Goal: Task Accomplishment & Management: Use online tool/utility

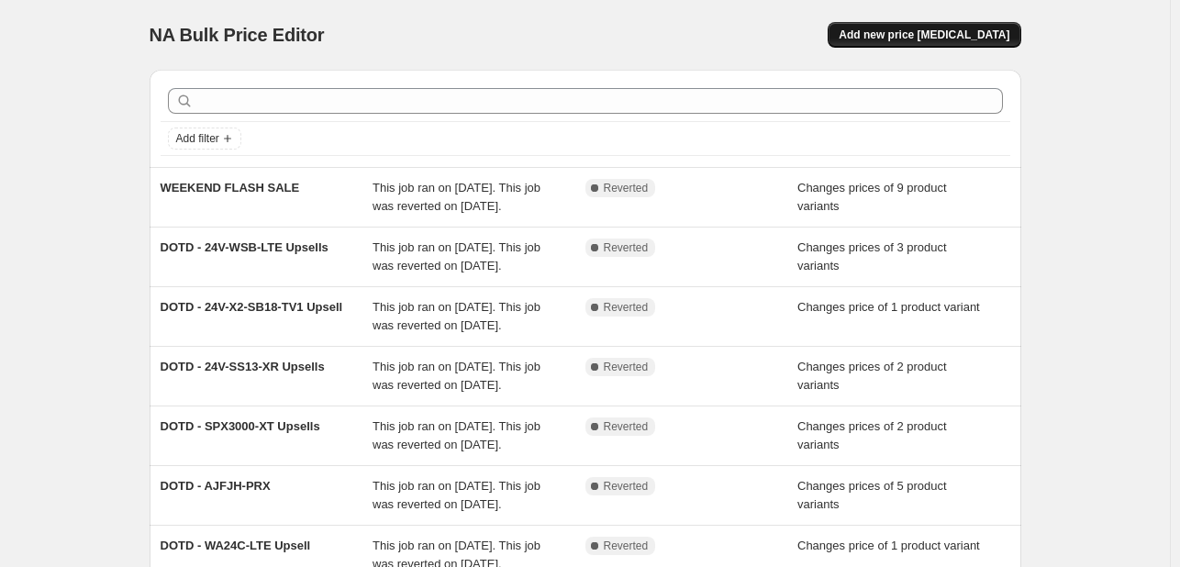
click at [945, 26] on button "Add new price [MEDICAL_DATA]" at bounding box center [924, 35] width 193 height 26
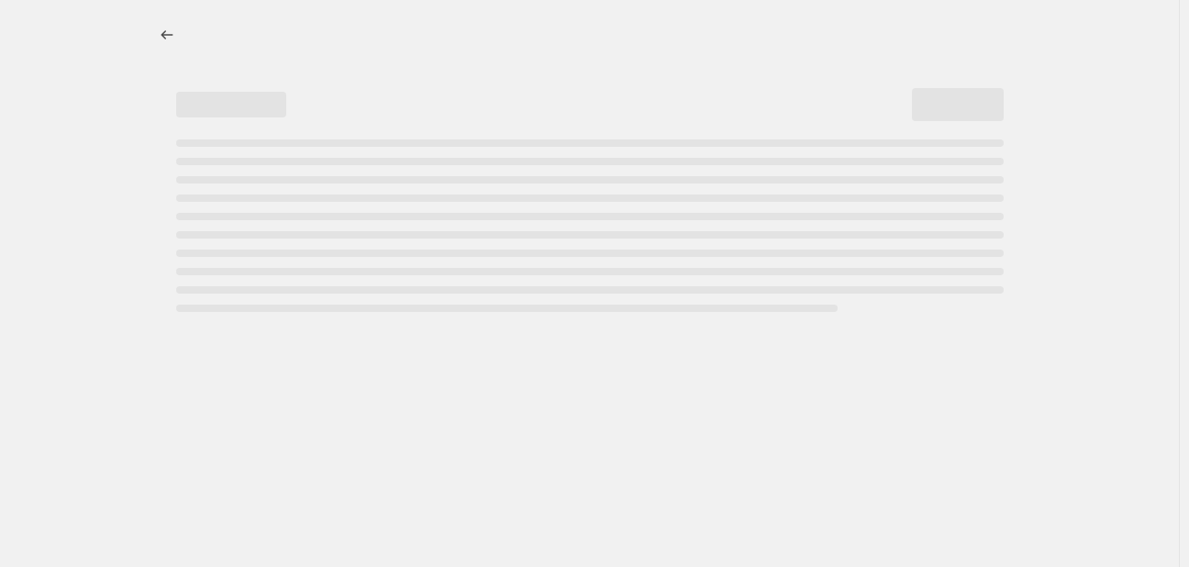
select select "percentage"
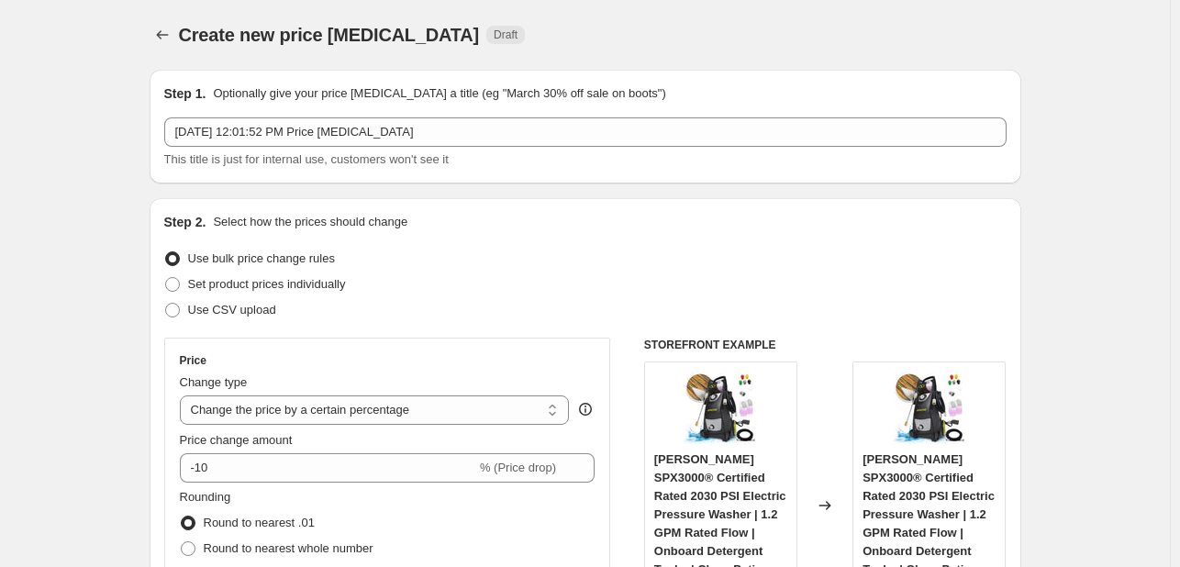
click at [398, 109] on div "Step 1. Optionally give your price [MEDICAL_DATA] a title (eg "March 30% off sa…" at bounding box center [585, 126] width 842 height 84
drag, startPoint x: 398, startPoint y: 109, endPoint x: 397, endPoint y: 125, distance: 15.6
click at [398, 116] on div "Step 1. Optionally give your price [MEDICAL_DATA] a title (eg "March 30% off sa…" at bounding box center [585, 126] width 842 height 84
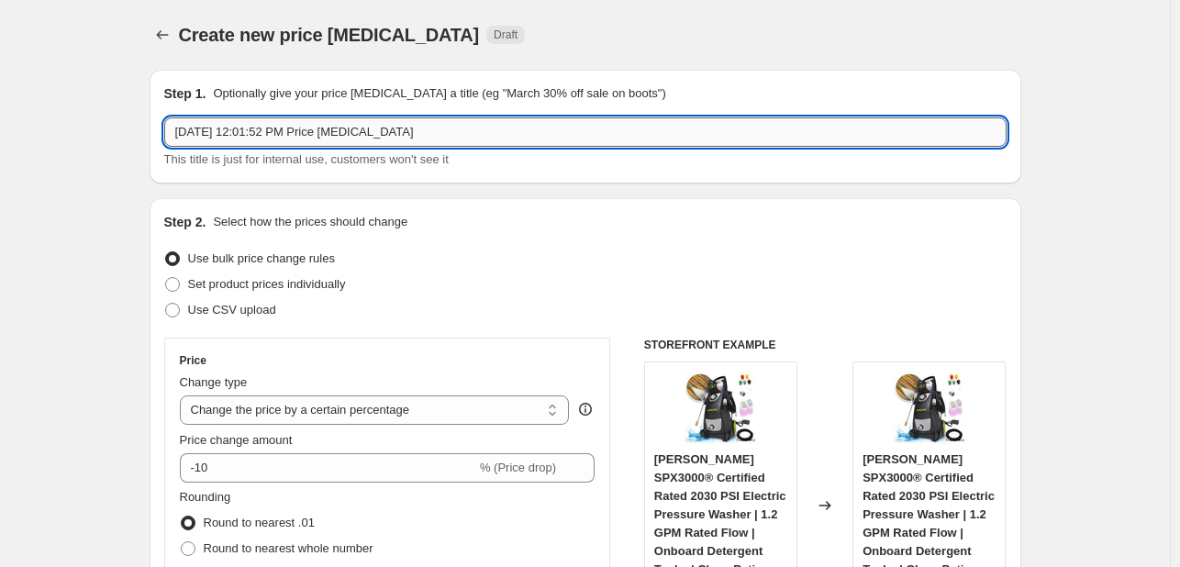
click at [397, 125] on input "[DATE] 12:01:52 PM Price [MEDICAL_DATA]" at bounding box center [585, 131] width 842 height 29
paste input "DOTD - 24V-GT4MAX-LTE"
drag, startPoint x: 735, startPoint y: 139, endPoint x: 313, endPoint y: 133, distance: 422.1
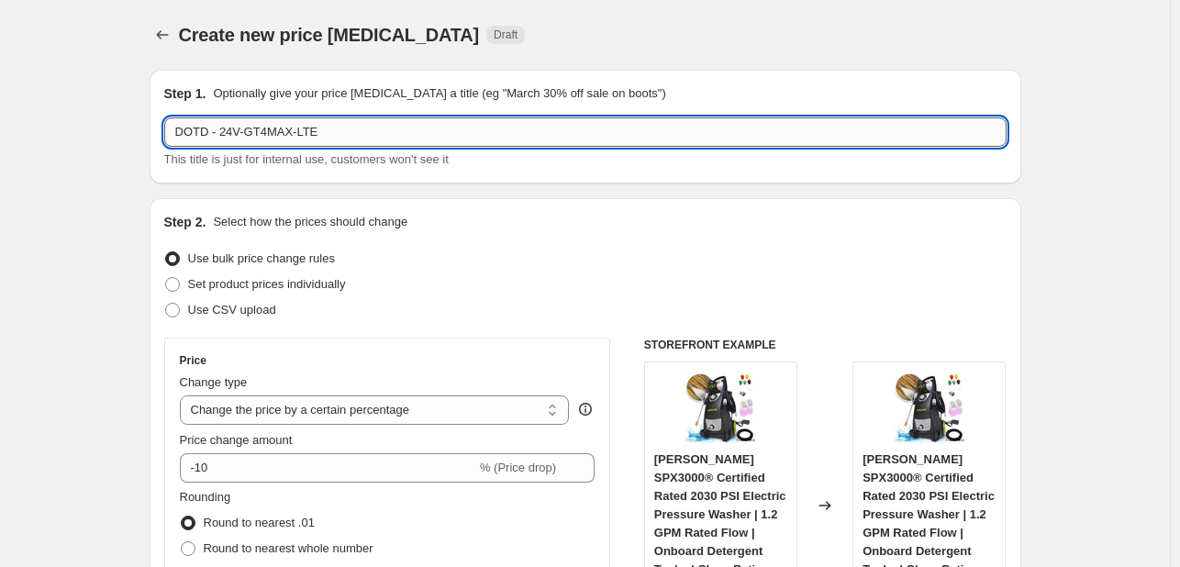
click at [314, 134] on input "DOTD - 24V-GT4MAX-LTE" at bounding box center [585, 131] width 842 height 29
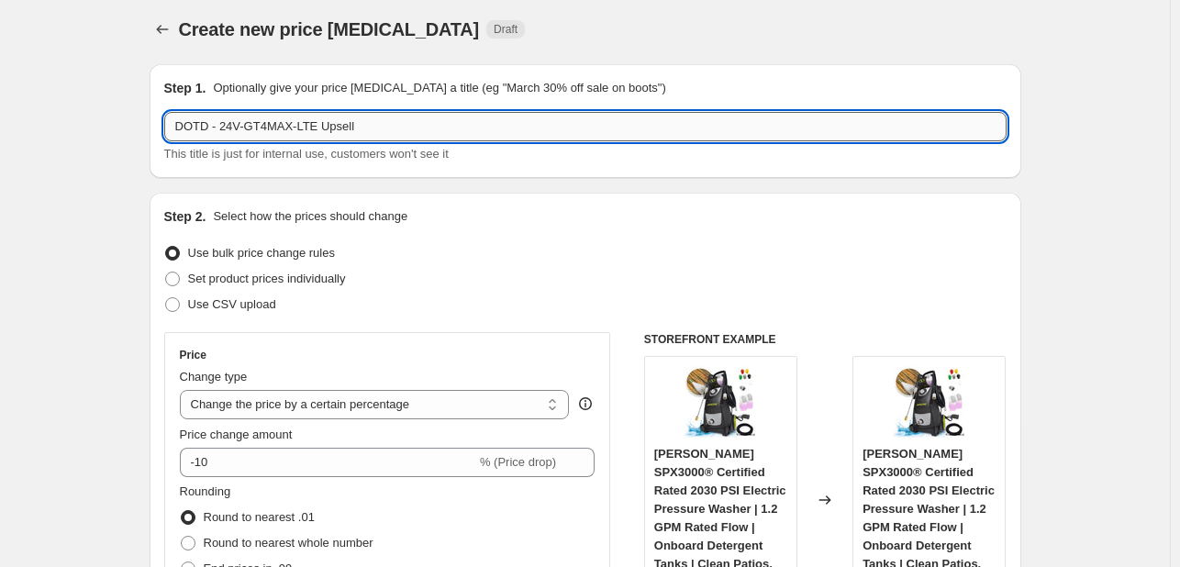
scroll to position [92, 0]
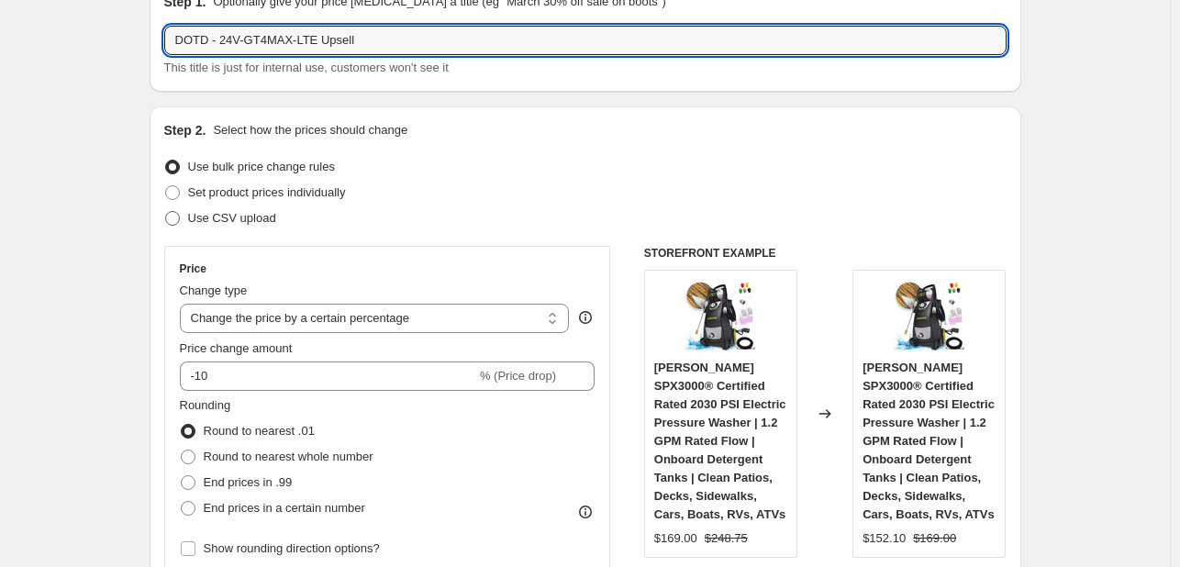
type input "DOTD - 24V-GT4MAX-LTE Upsell"
click at [230, 206] on label "Use CSV upload" at bounding box center [220, 219] width 112 height 26
click at [166, 211] on input "Use CSV upload" at bounding box center [165, 211] width 1 height 1
radio input "true"
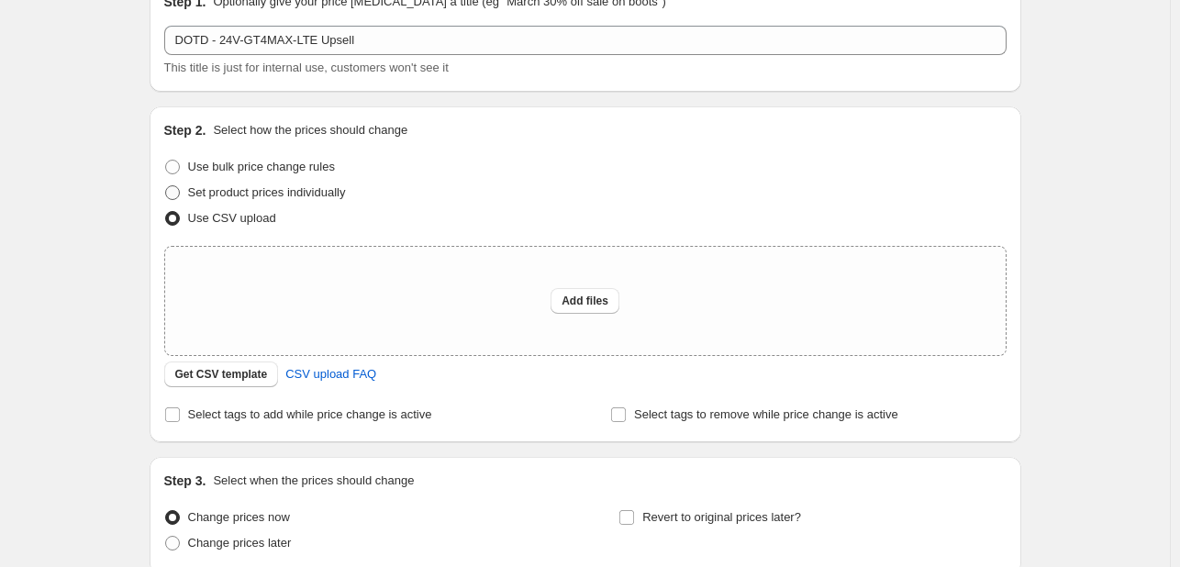
click at [229, 196] on span "Set product prices individually" at bounding box center [267, 192] width 158 height 14
click at [166, 186] on input "Set product prices individually" at bounding box center [165, 185] width 1 height 1
radio input "true"
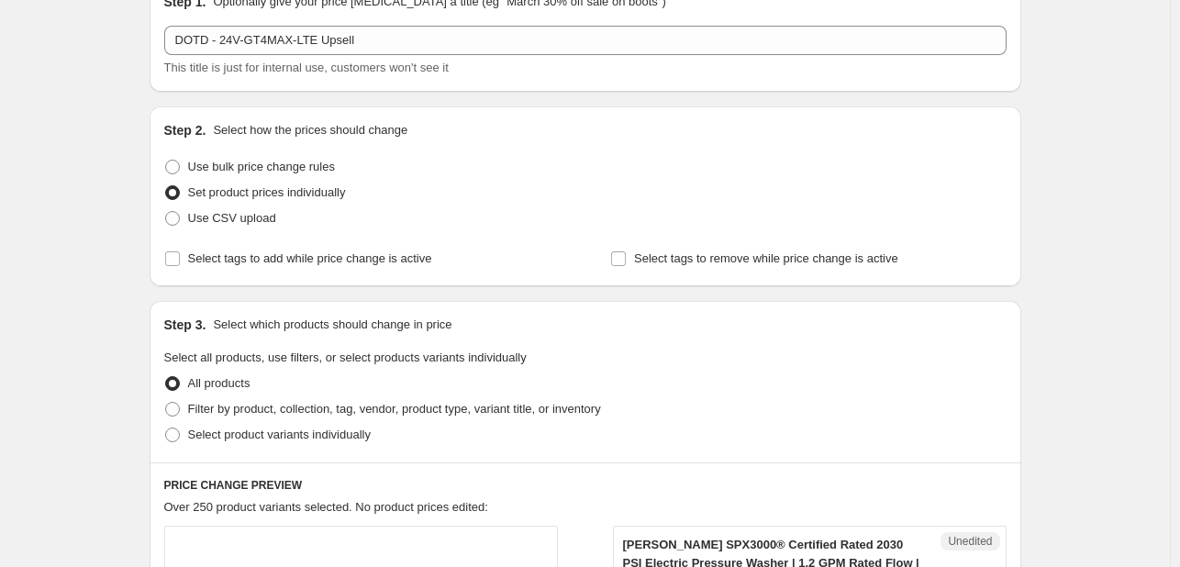
scroll to position [184, 0]
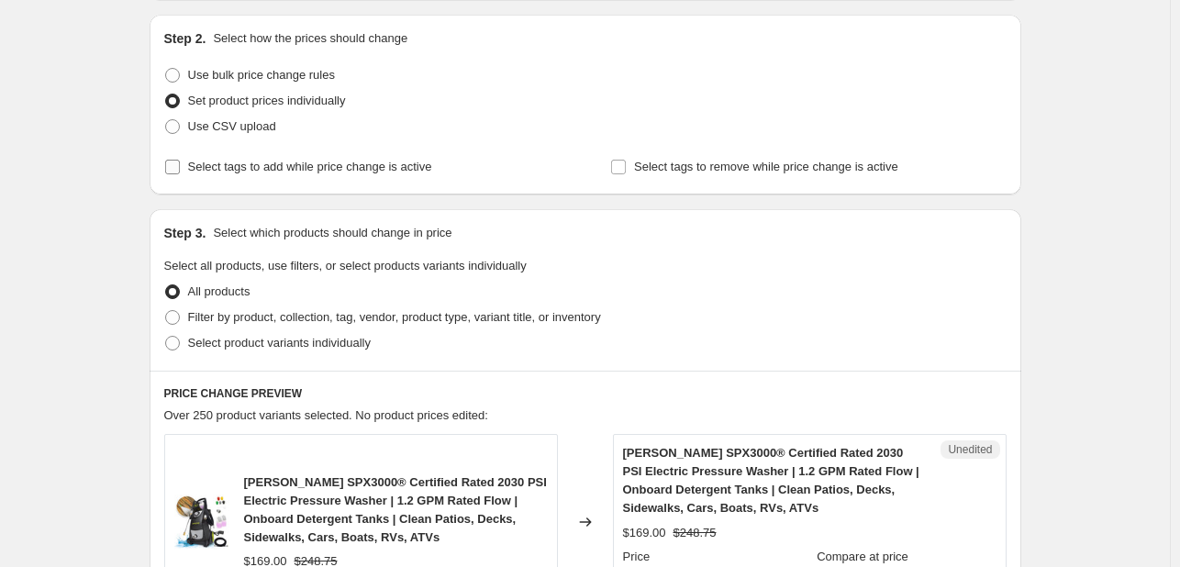
click at [210, 166] on span "Select tags to add while price change is active" at bounding box center [310, 167] width 244 height 14
click at [180, 166] on input "Select tags to add while price change is active" at bounding box center [172, 167] width 15 height 15
checkbox input "true"
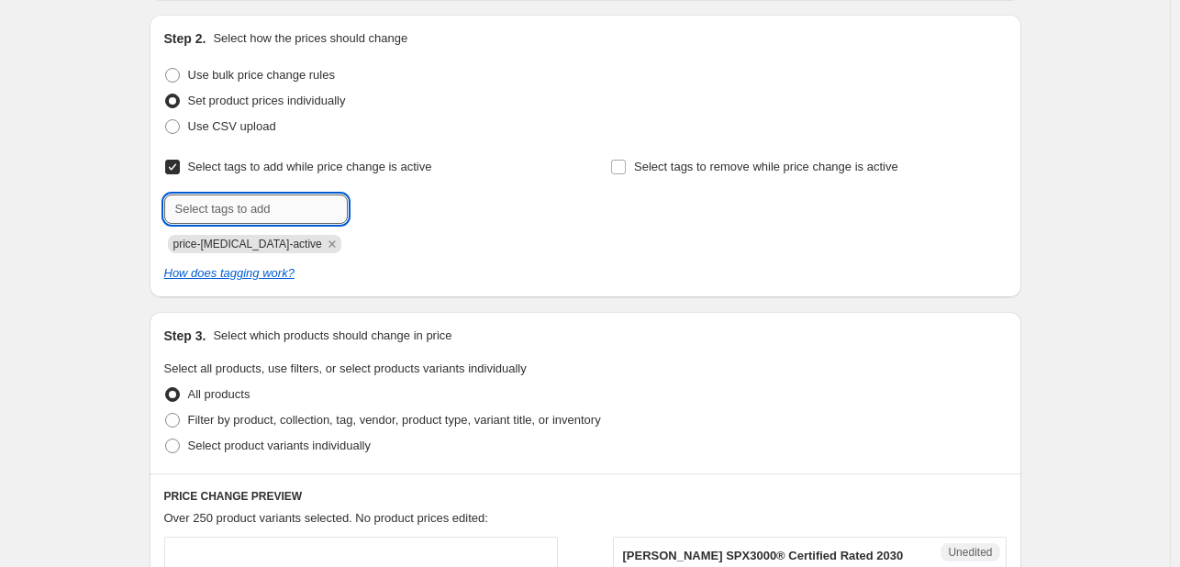
click at [244, 206] on input "text" at bounding box center [256, 209] width 184 height 29
type input "deals"
click at [164, 15] on button "Submit" at bounding box center [190, 24] width 52 height 19
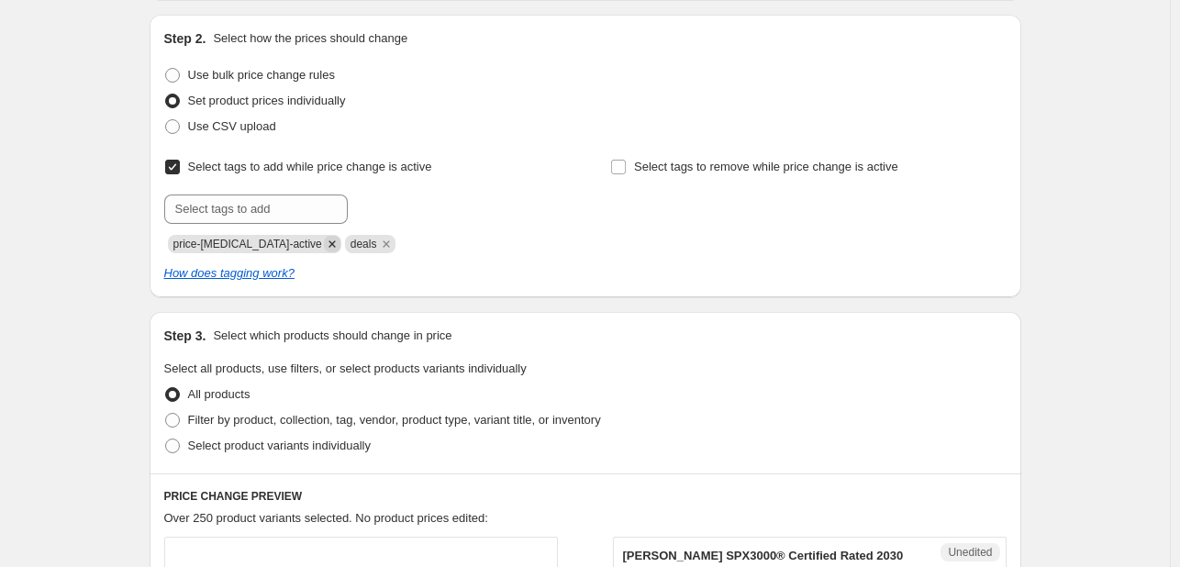
click at [324, 246] on icon "Remove price-change-job-active" at bounding box center [332, 244] width 17 height 17
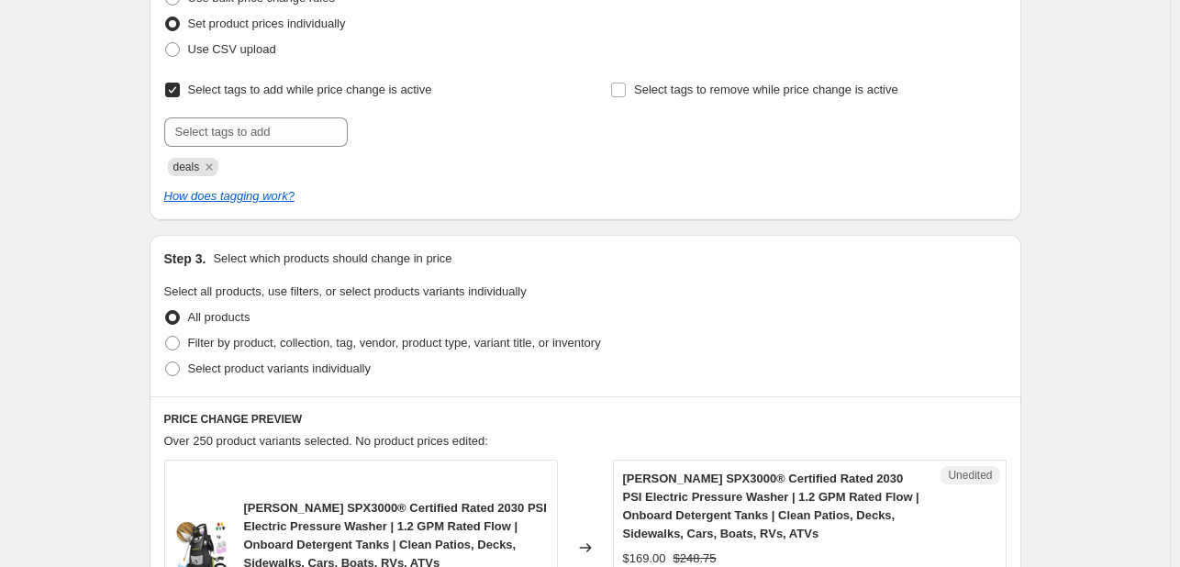
scroll to position [367, 0]
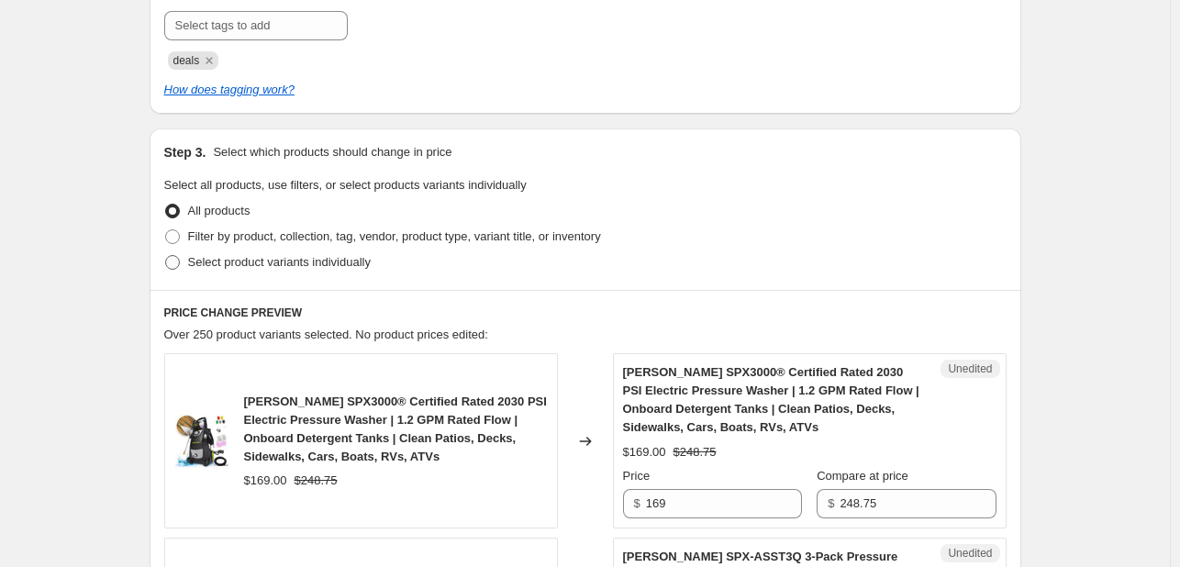
click at [196, 262] on span "Select product variants individually" at bounding box center [279, 262] width 183 height 14
click at [166, 256] on input "Select product variants individually" at bounding box center [165, 255] width 1 height 1
radio input "true"
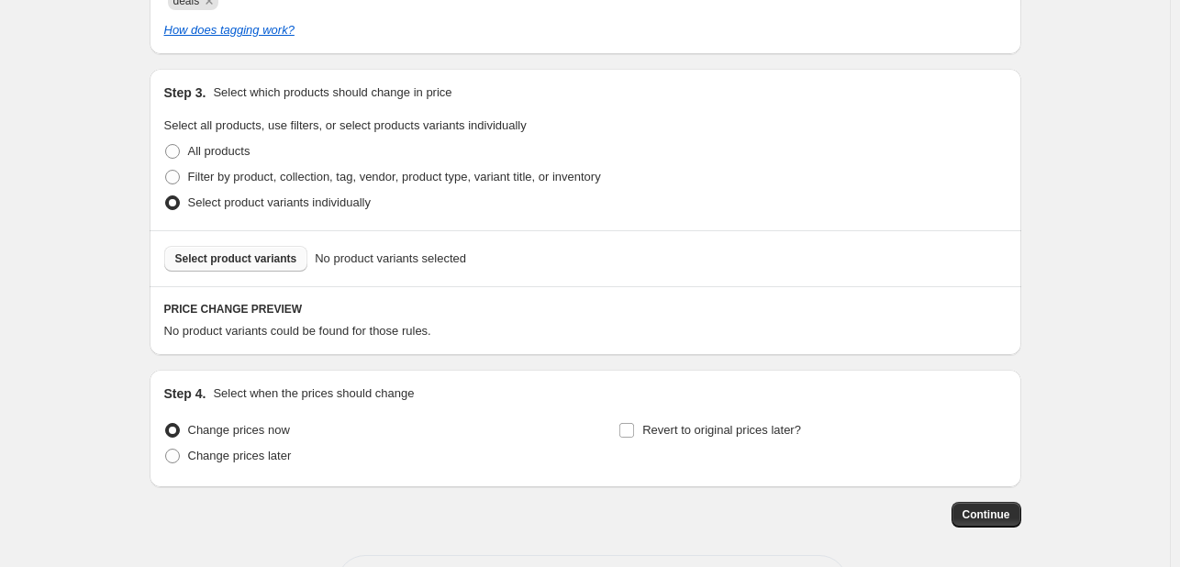
scroll to position [459, 0]
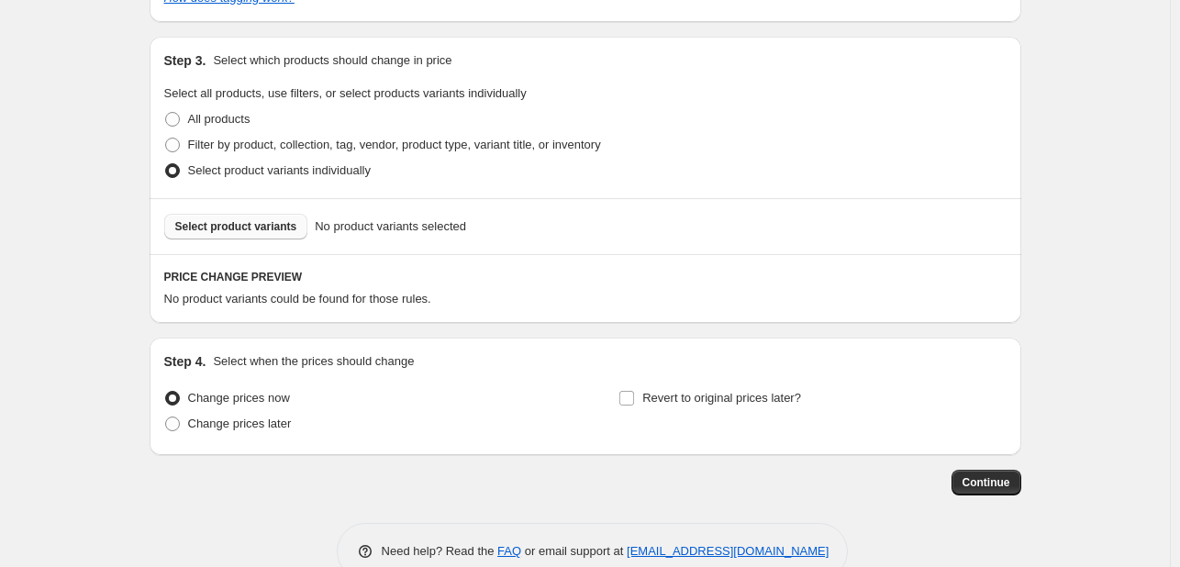
click at [195, 224] on span "Select product variants" at bounding box center [236, 226] width 122 height 15
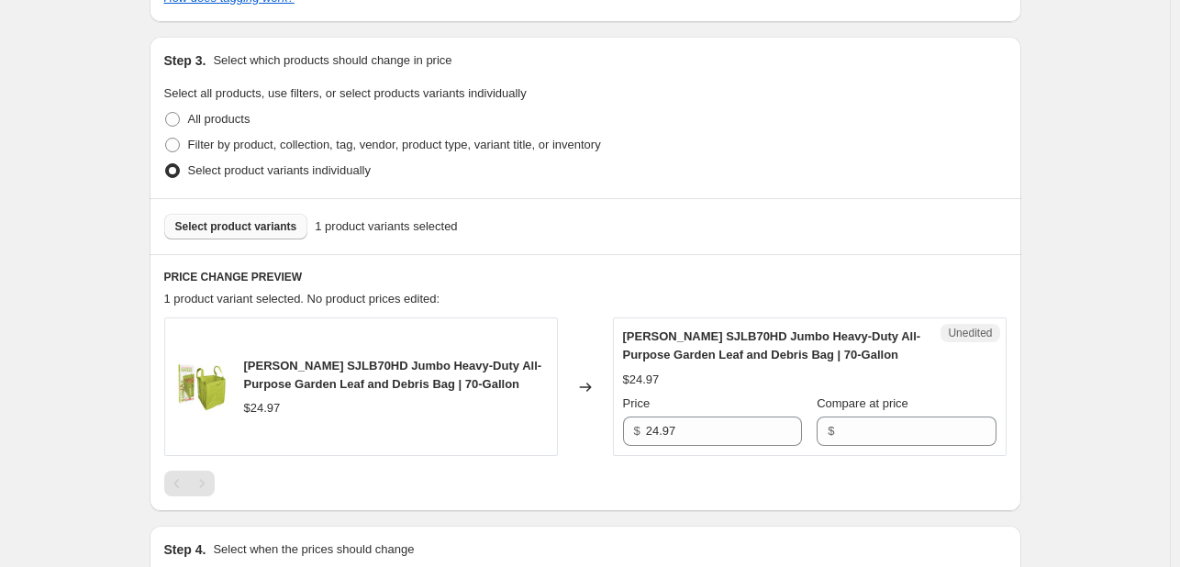
scroll to position [551, 0]
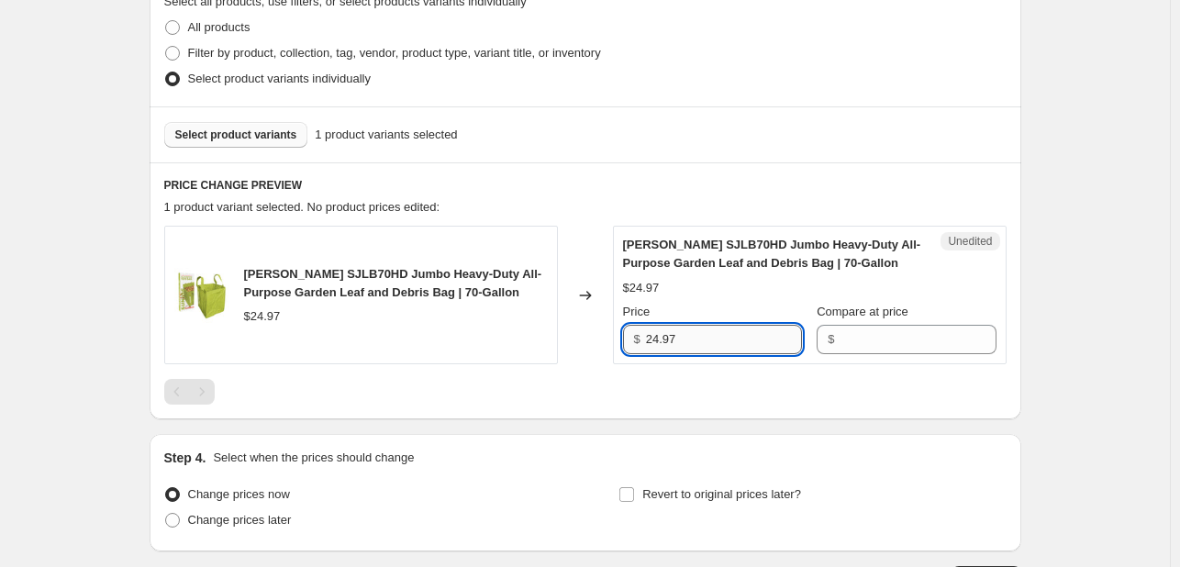
click at [718, 338] on input "24.97" at bounding box center [724, 339] width 156 height 29
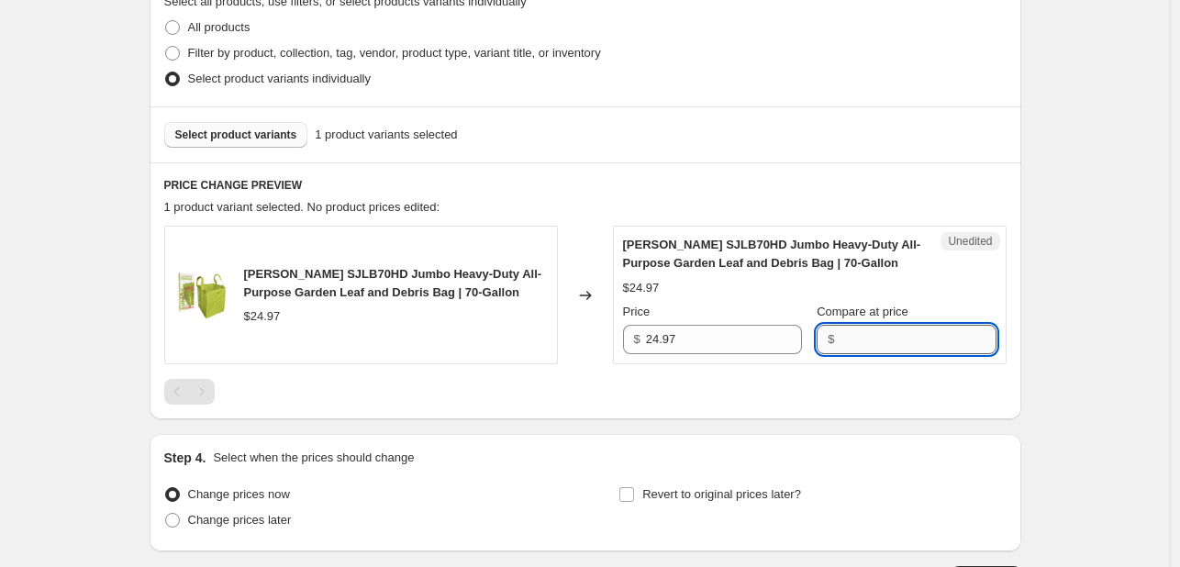
click at [874, 339] on input "Compare at price" at bounding box center [918, 339] width 156 height 29
paste input "24.97"
type input "24.97"
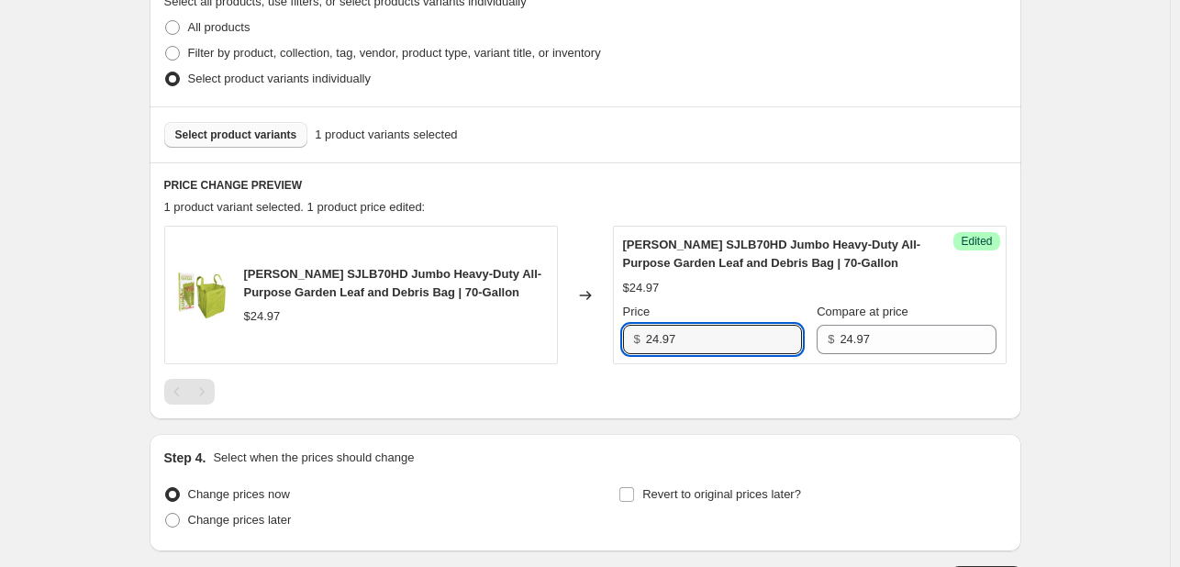
drag, startPoint x: 661, startPoint y: 337, endPoint x: 643, endPoint y: 338, distance: 17.5
click at [643, 338] on div "$ 24.97" at bounding box center [712, 339] width 179 height 29
type input "19.97"
click at [663, 300] on div "[PERSON_NAME] SJLB70HD Jumbo Heavy-Duty All-Purpose Garden Leaf and Debris Bag …" at bounding box center [809, 295] width 373 height 118
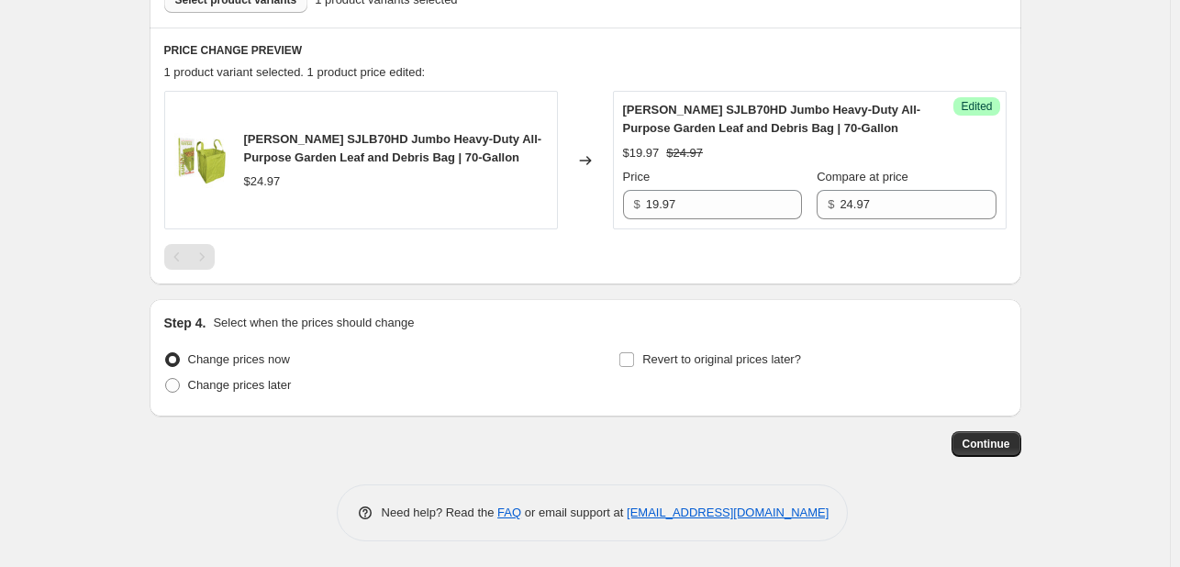
scroll to position [686, 0]
click at [272, 385] on span "Change prices later" at bounding box center [240, 384] width 104 height 14
click at [166, 378] on input "Change prices later" at bounding box center [165, 377] width 1 height 1
radio input "true"
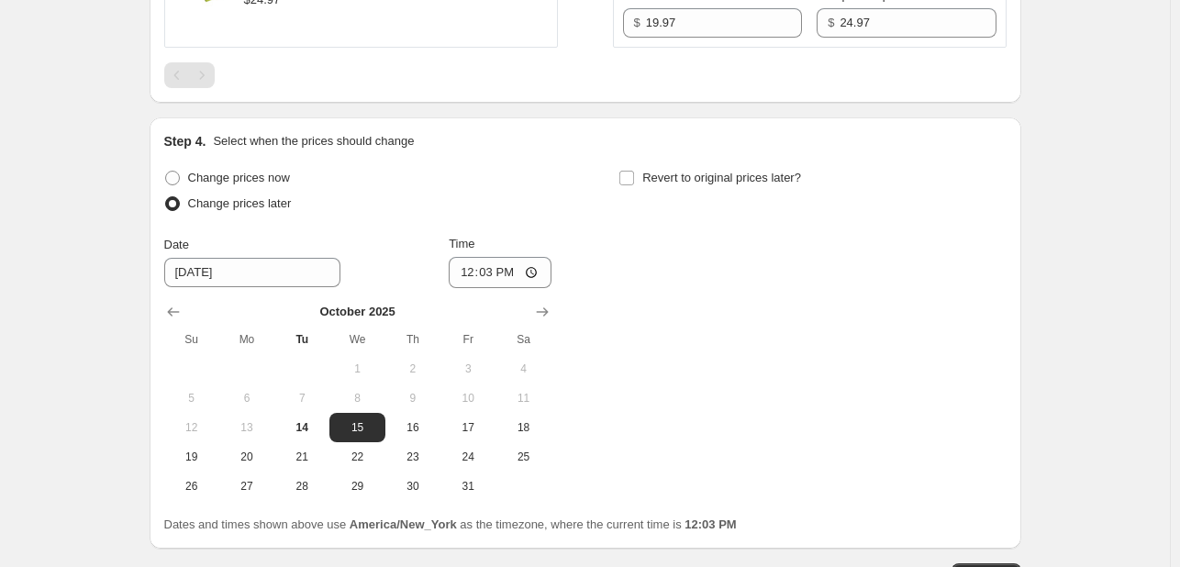
scroll to position [870, 0]
click at [252, 449] on span "20" at bounding box center [247, 454] width 40 height 15
type input "[DATE]"
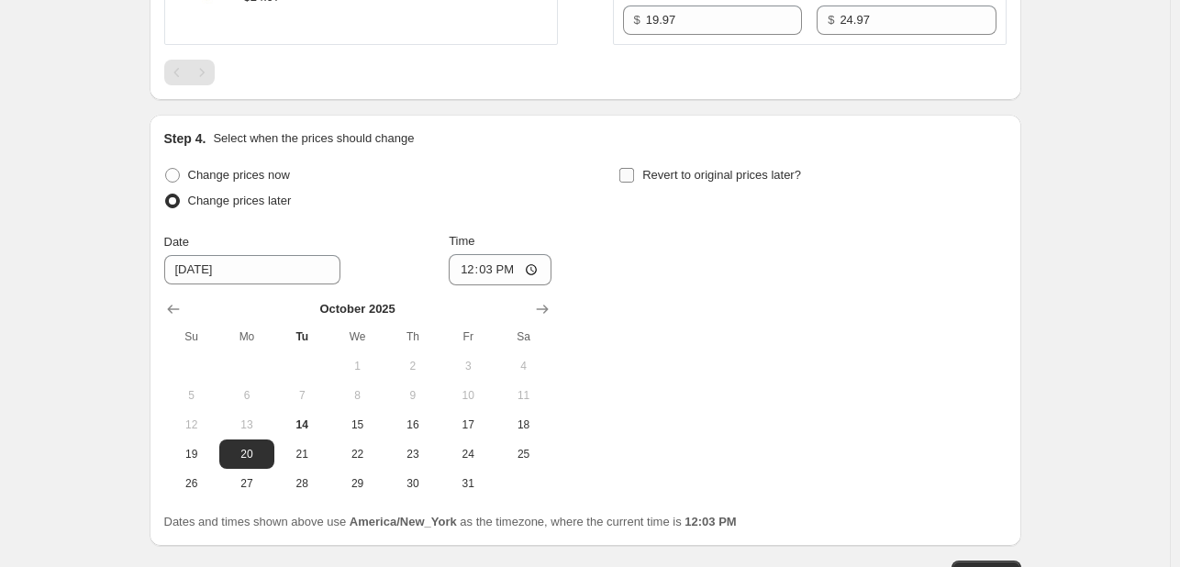
click at [749, 173] on span "Revert to original prices later?" at bounding box center [721, 175] width 159 height 14
click at [640, 177] on label "Revert to original prices later?" at bounding box center [709, 175] width 183 height 26
click at [634, 177] on input "Revert to original prices later?" at bounding box center [626, 175] width 15 height 15
checkbox input "true"
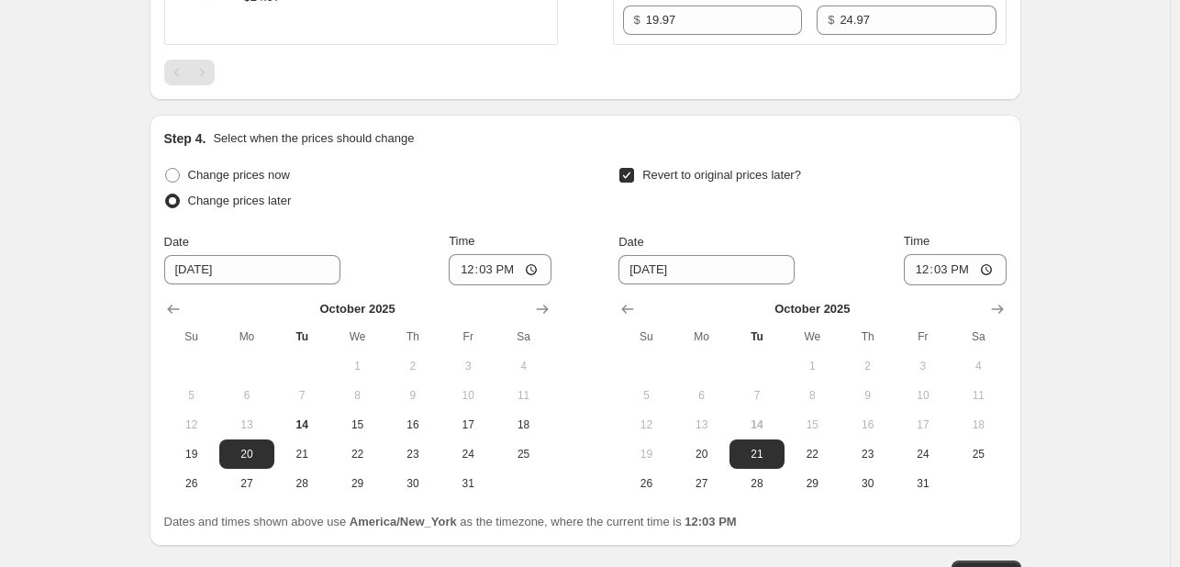
drag, startPoint x: 861, startPoint y: 453, endPoint x: 702, endPoint y: 395, distance: 168.9
click at [859, 453] on span "23" at bounding box center [867, 454] width 40 height 15
type input "[DATE]"
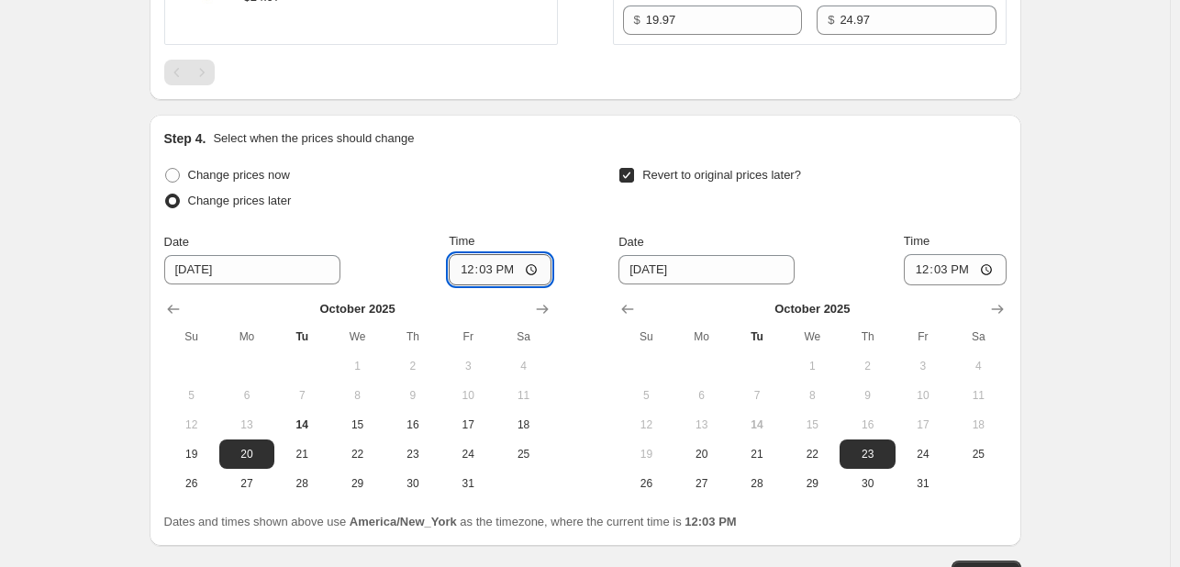
click at [472, 269] on input "12:03" at bounding box center [500, 269] width 103 height 31
click at [494, 268] on input "21:09" at bounding box center [500, 269] width 103 height 31
type input "09:00"
click at [929, 269] on input "12:03" at bounding box center [955, 269] width 103 height 31
type input "10:00"
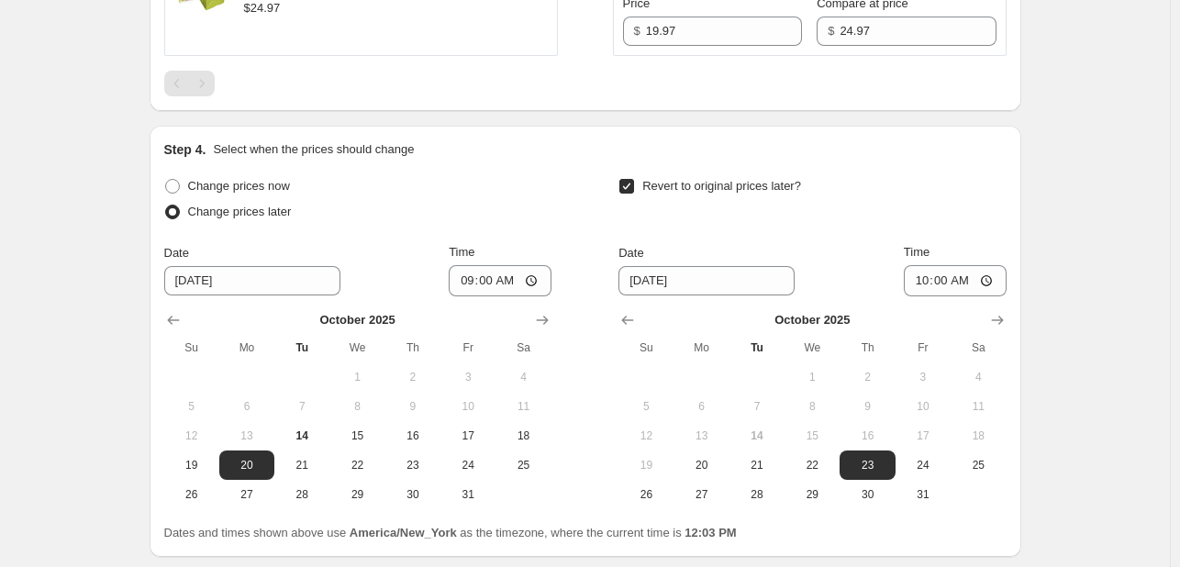
scroll to position [1000, 0]
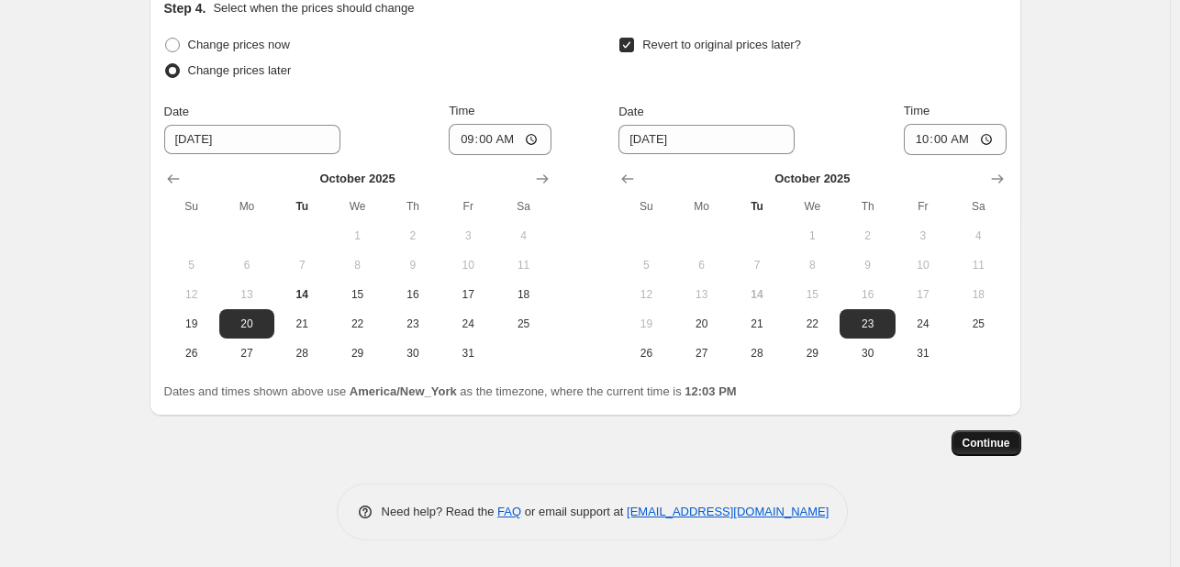
click at [976, 444] on span "Continue" at bounding box center [987, 443] width 48 height 15
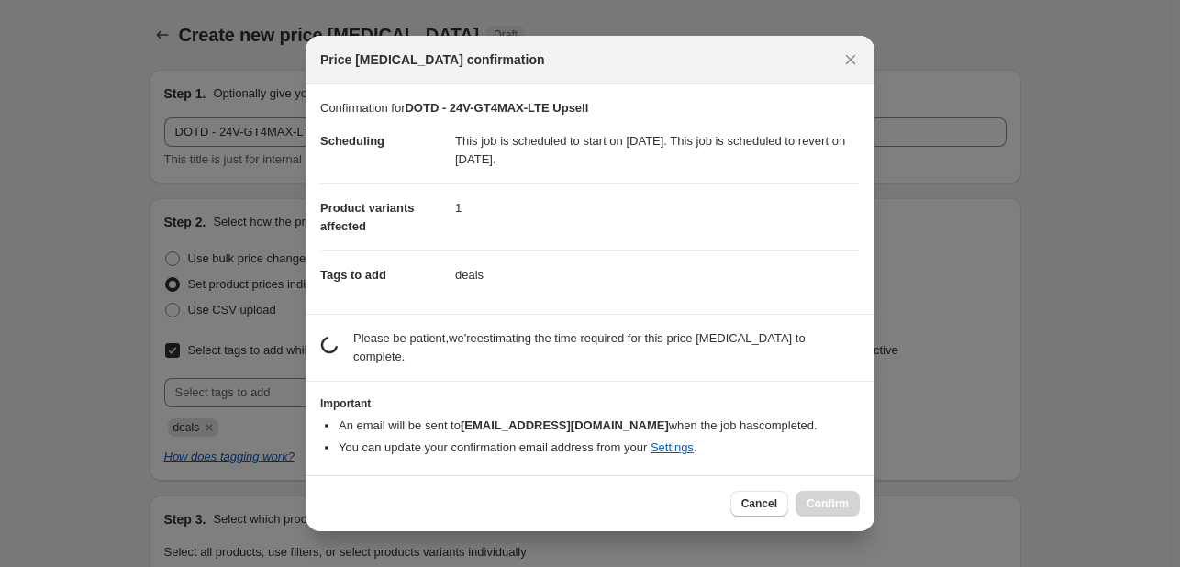
scroll to position [0, 0]
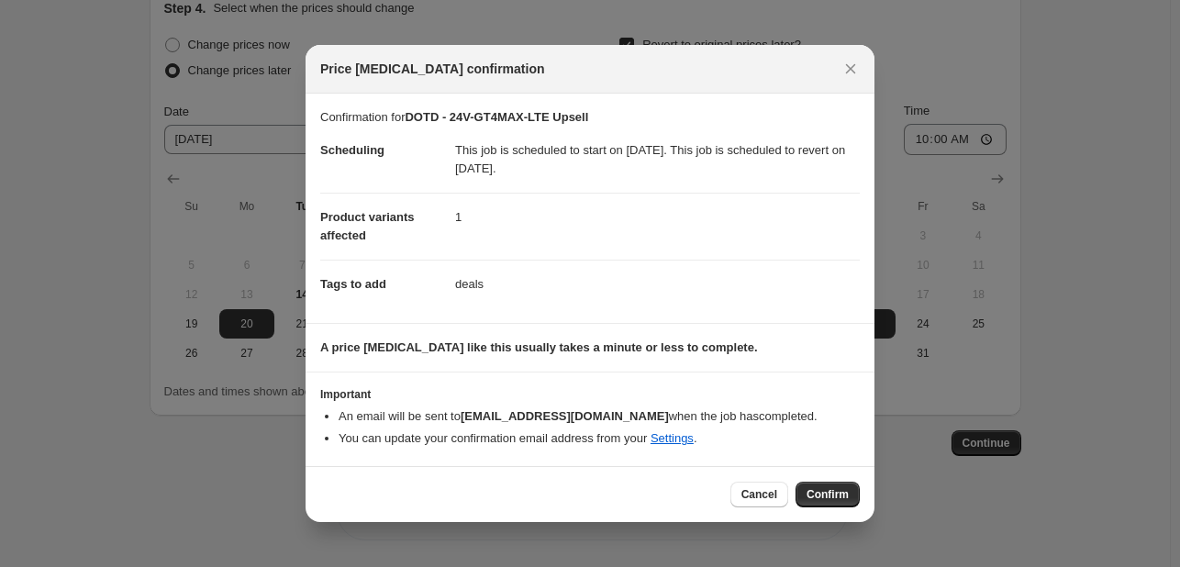
click at [800, 493] on button "Confirm" at bounding box center [828, 495] width 64 height 26
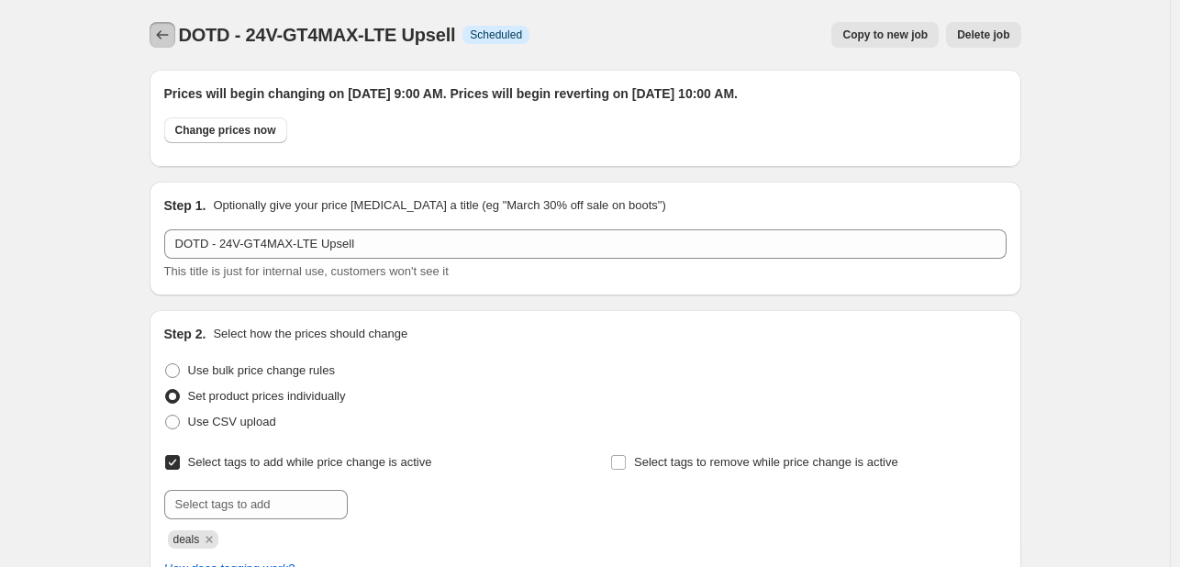
click at [156, 39] on button "Price change jobs" at bounding box center [163, 35] width 26 height 26
